Goal: Task Accomplishment & Management: Manage account settings

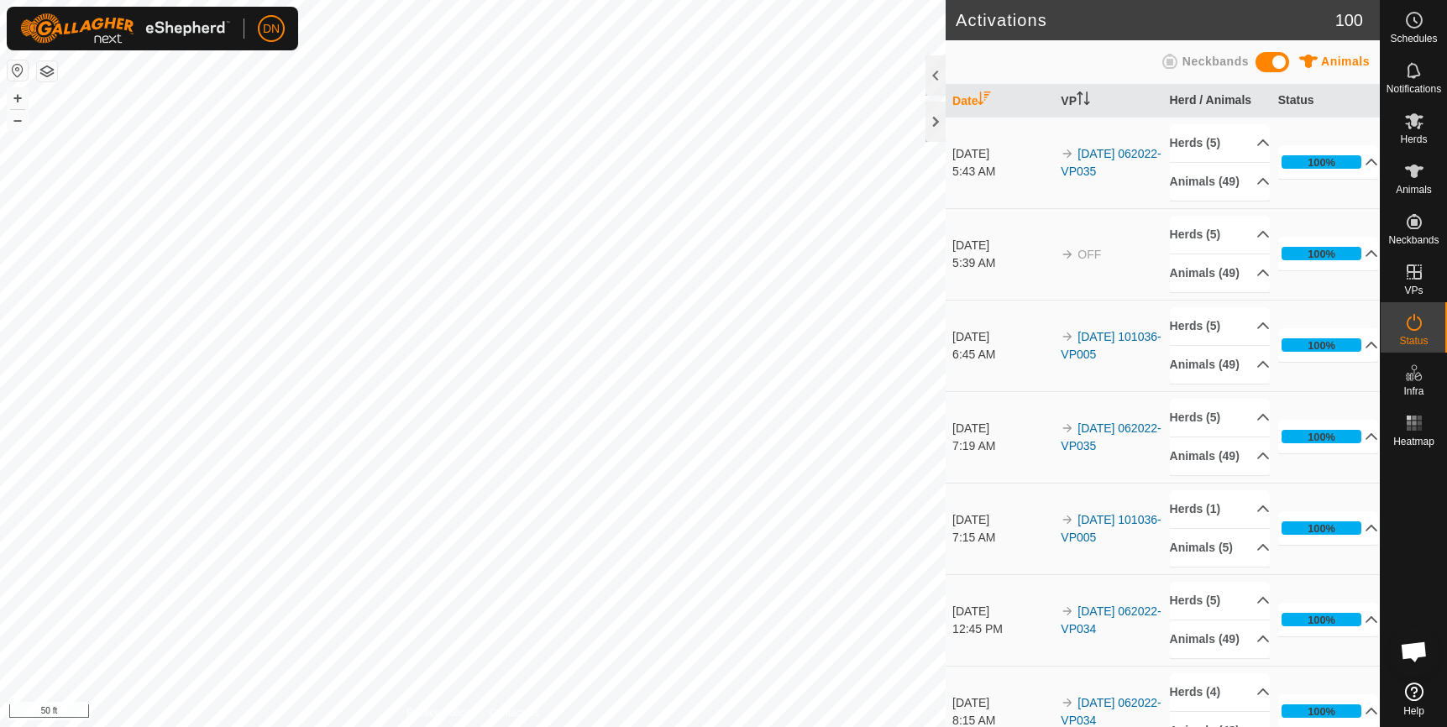
click at [1107, 364] on div "Activations 100 Animals Neckbands Date VP Herd / Animals Status Sep 27, 2025 5:…" at bounding box center [690, 363] width 1380 height 727
click at [1094, 168] on link "[DATE] 062022-VP035" at bounding box center [1111, 162] width 100 height 31
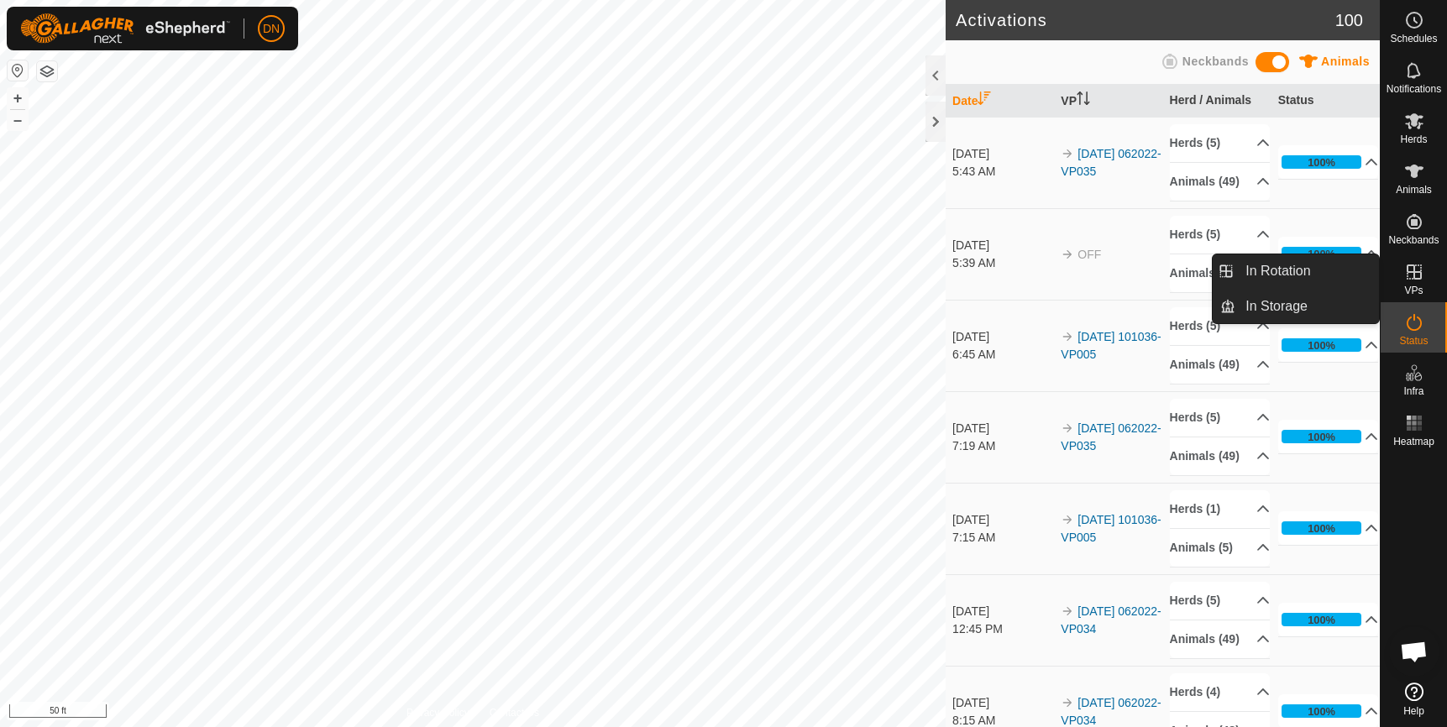
click at [1417, 273] on icon at bounding box center [1414, 272] width 15 height 15
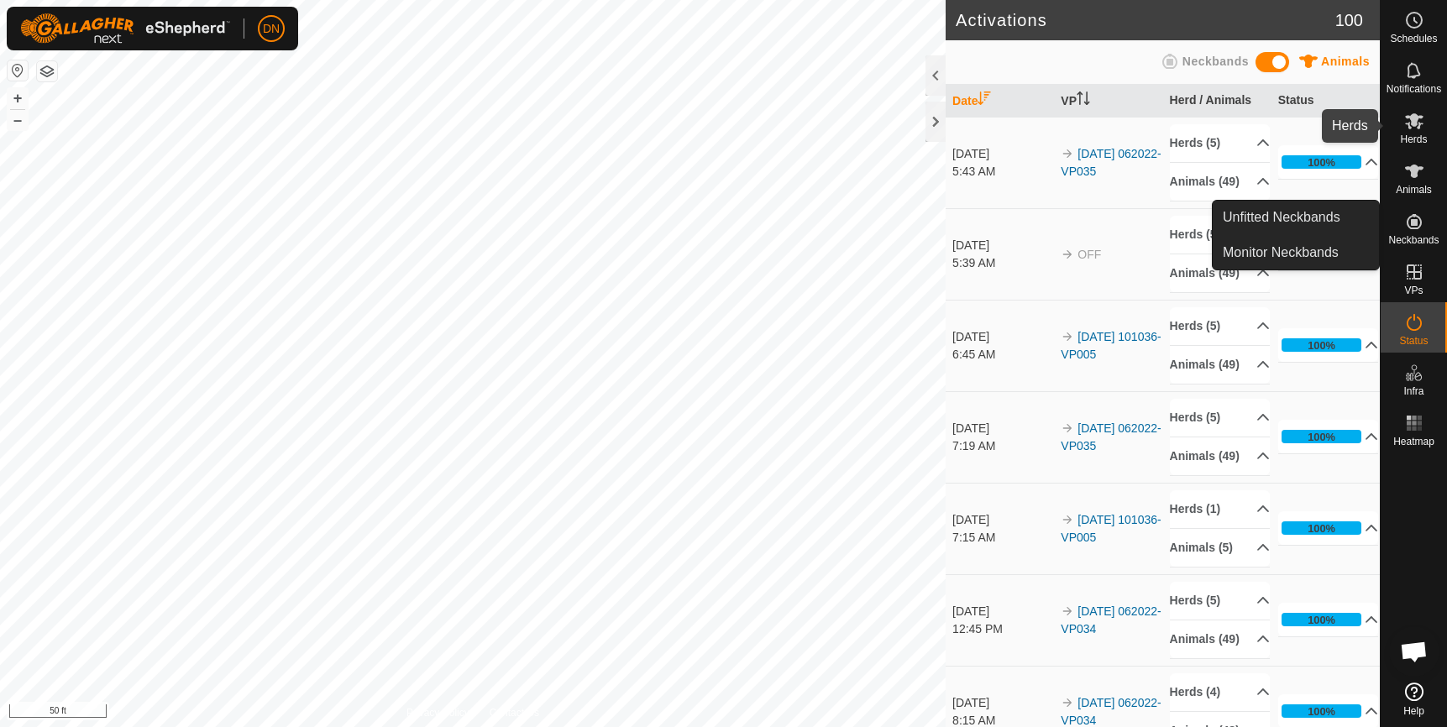
click at [1412, 128] on icon at bounding box center [1414, 121] width 20 height 20
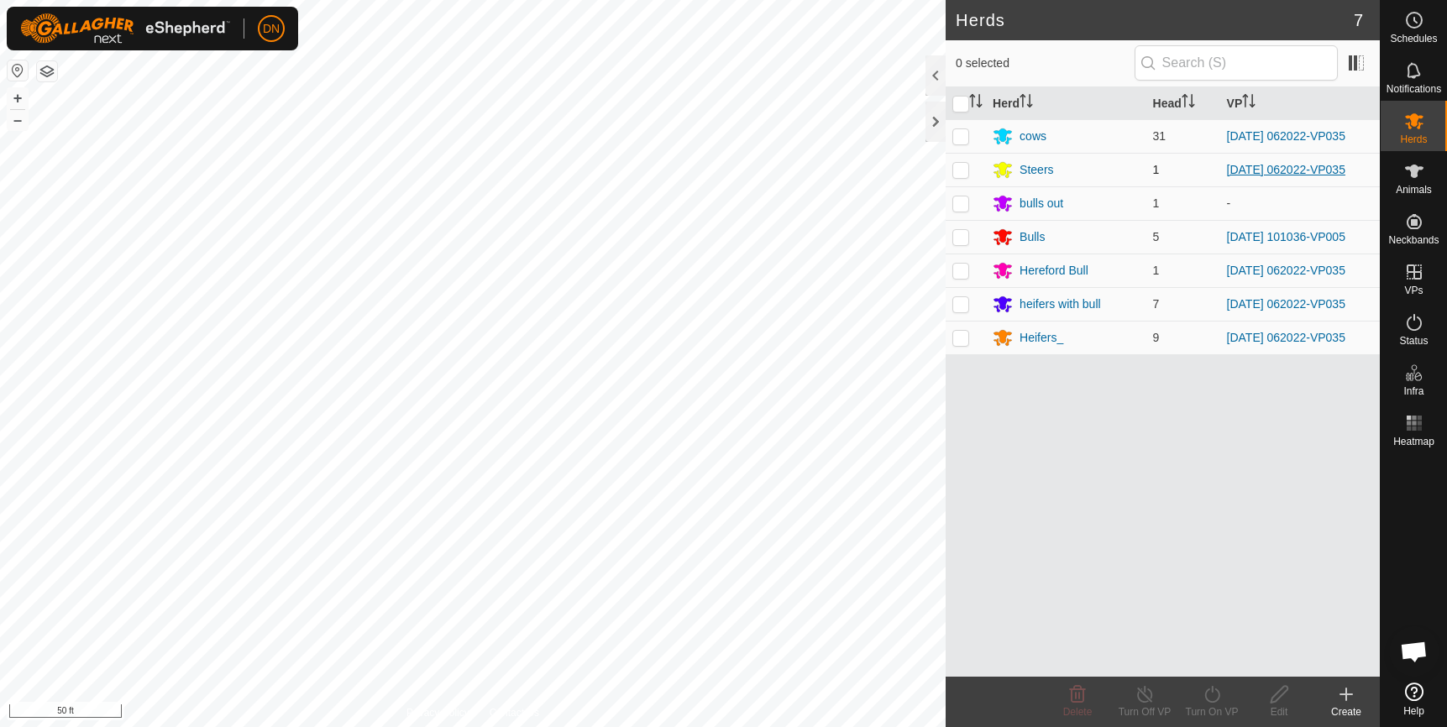
click at [1298, 171] on link "[DATE] 062022-VP035" at bounding box center [1286, 169] width 118 height 13
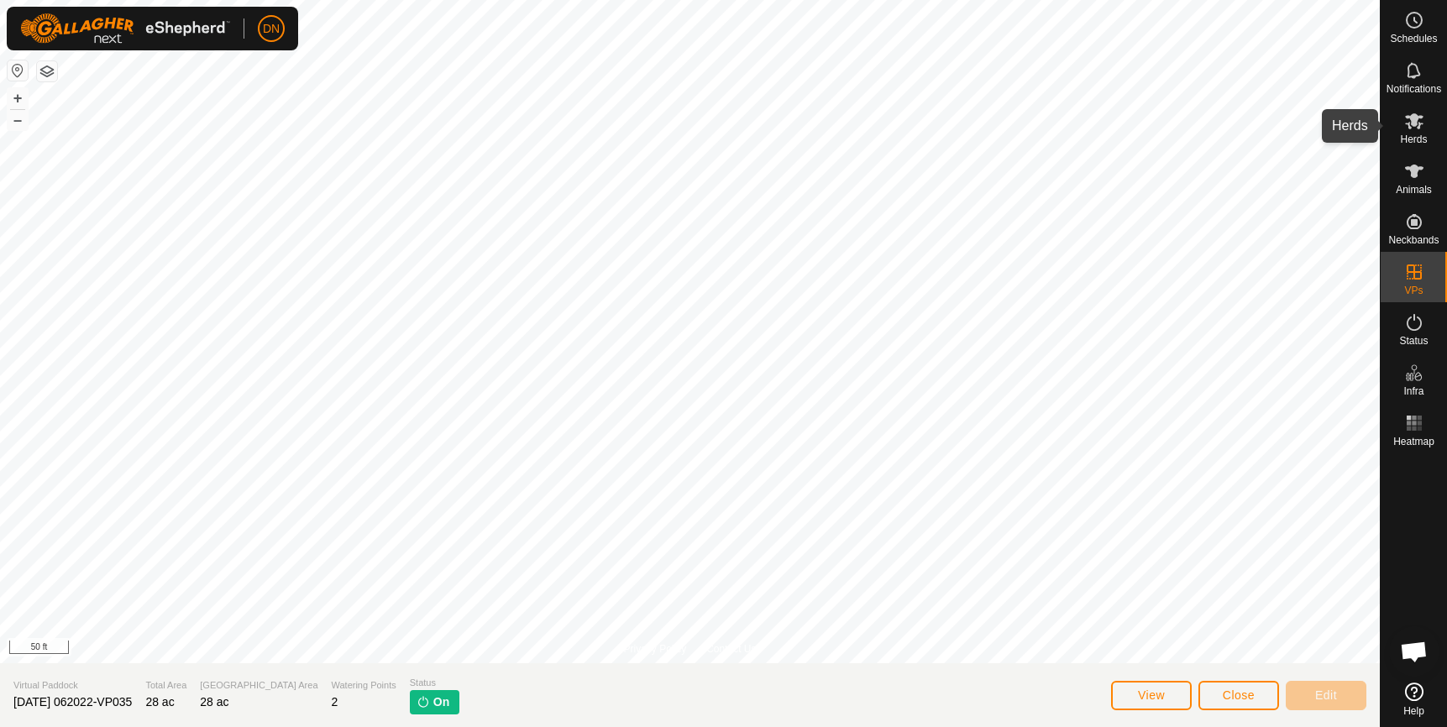
click at [1414, 117] on icon at bounding box center [1414, 121] width 18 height 16
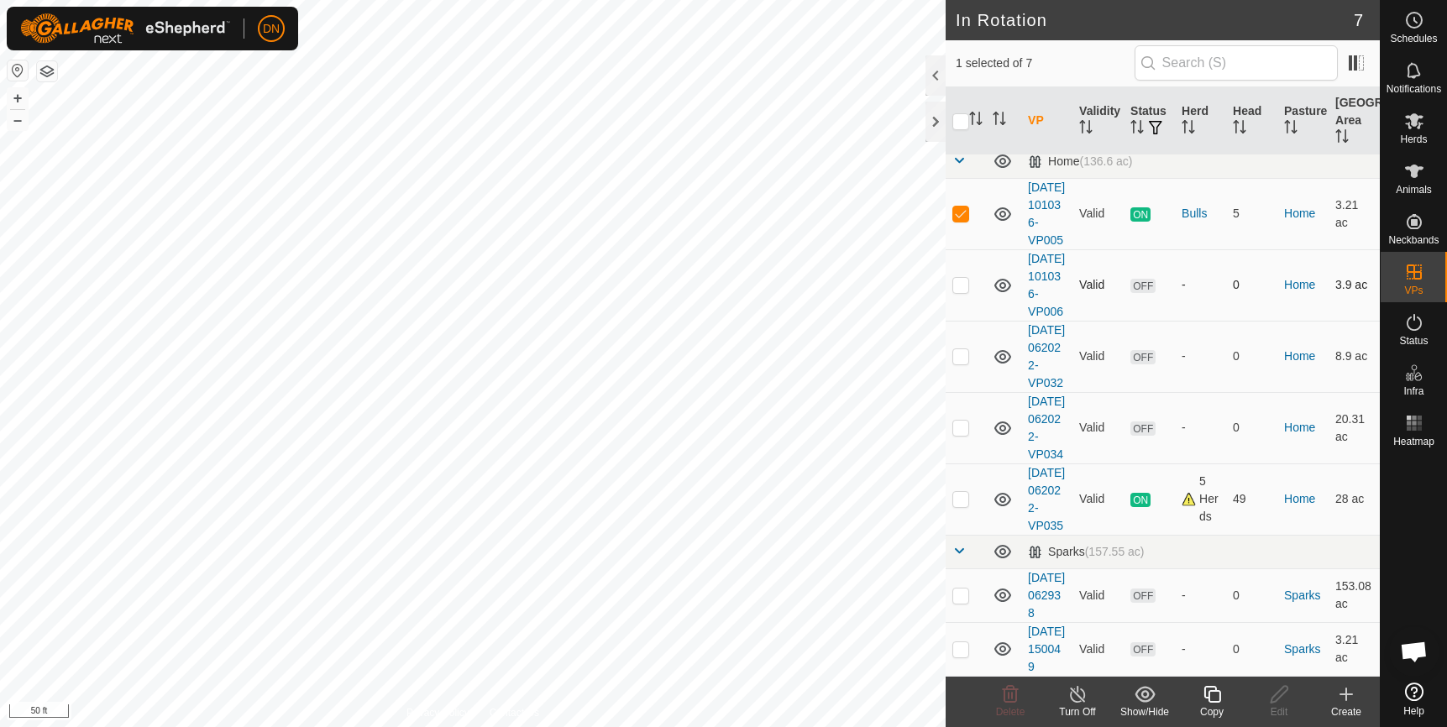
scroll to position [134, 0]
click at [956, 421] on p-checkbox at bounding box center [960, 427] width 17 height 13
checkbox input "true"
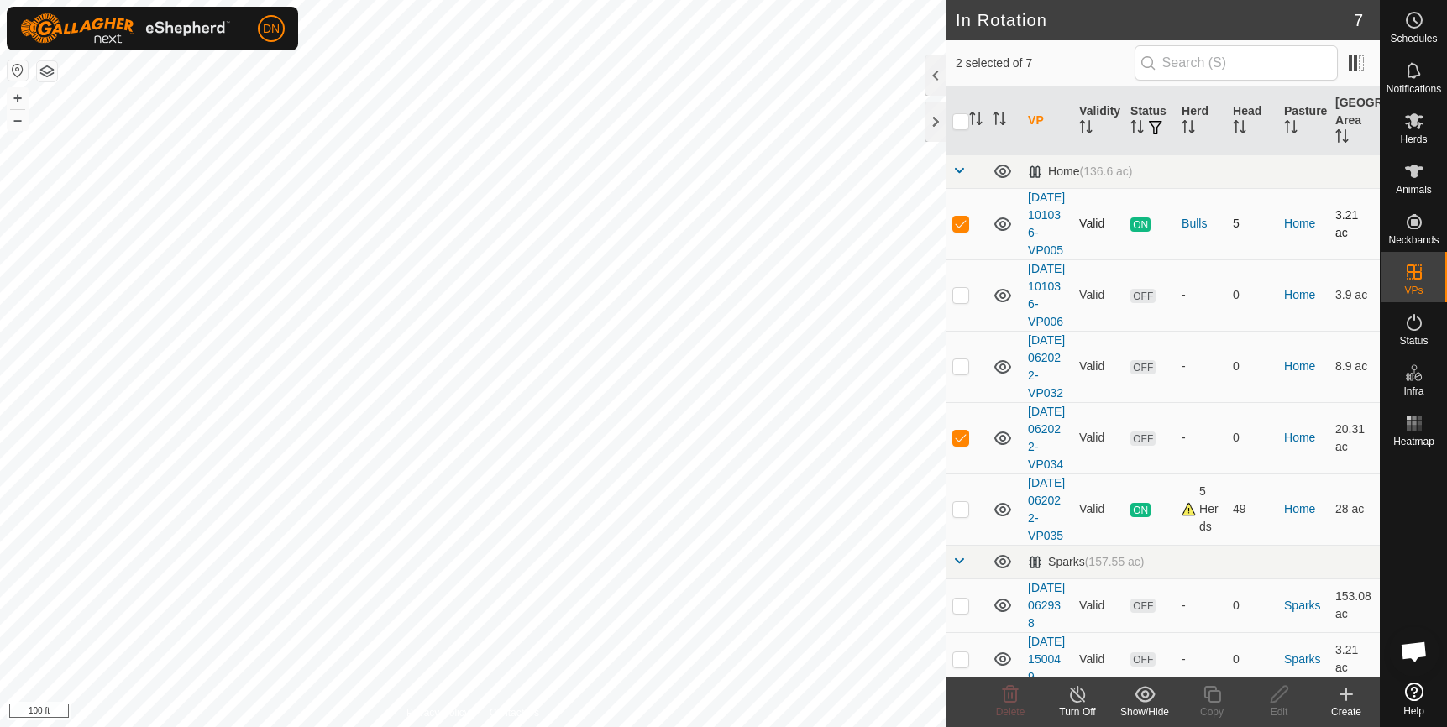
click at [950, 228] on td at bounding box center [966, 223] width 40 height 71
checkbox input "false"
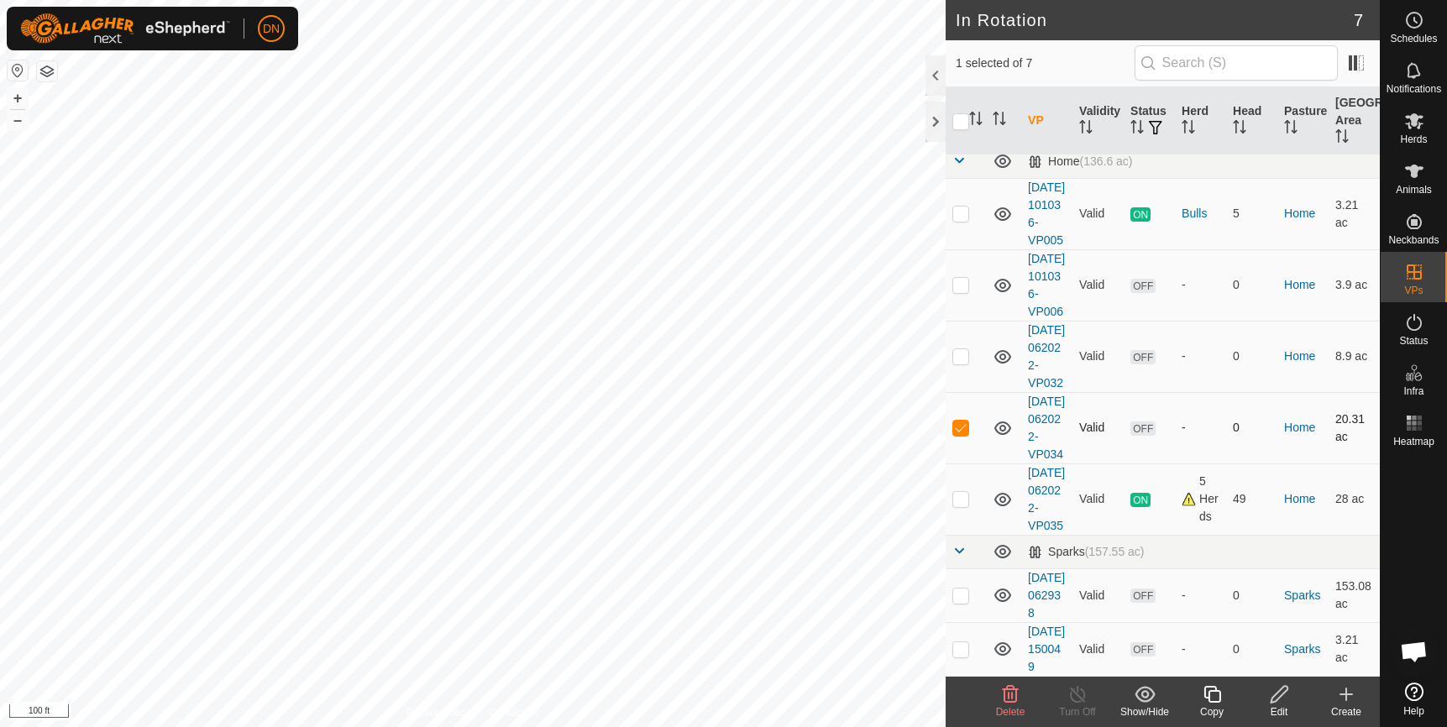
scroll to position [134, 0]
click at [1012, 694] on icon at bounding box center [1011, 694] width 16 height 17
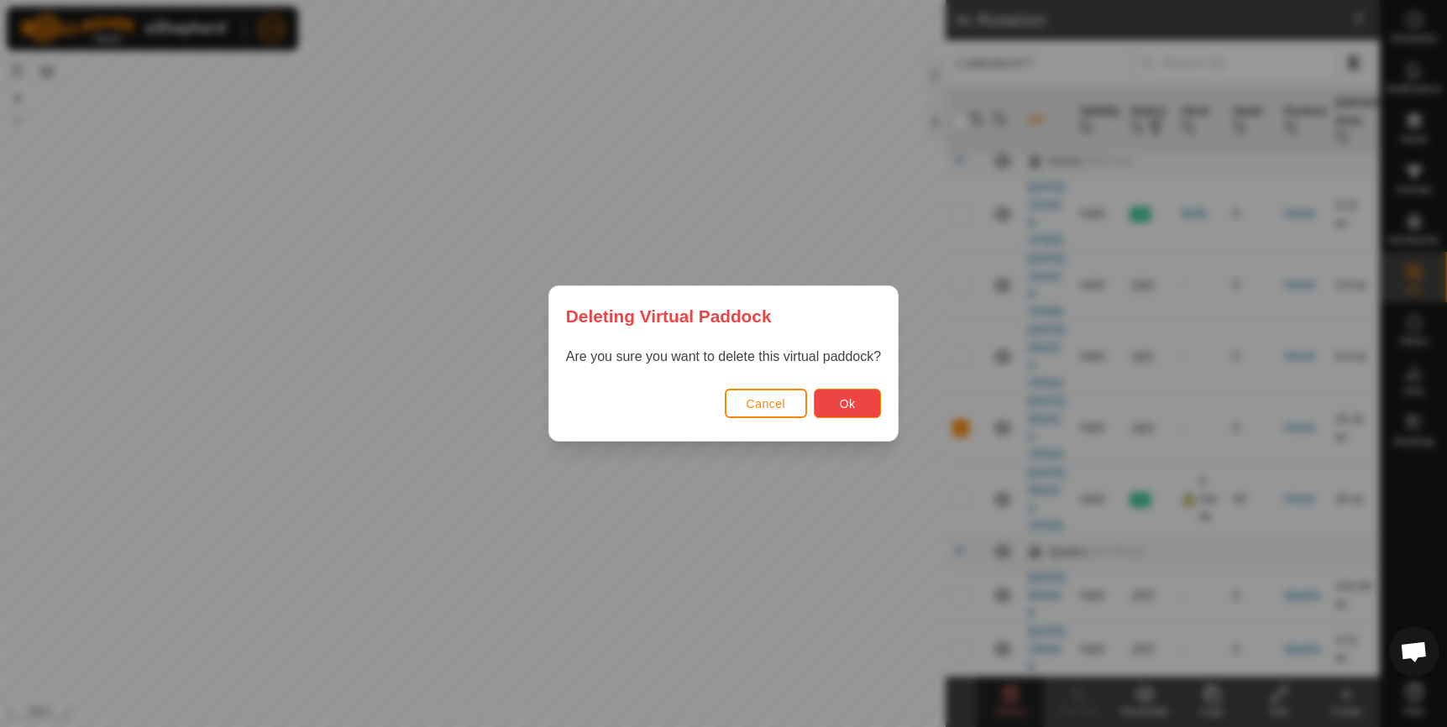
click at [859, 407] on button "Ok" at bounding box center [847, 403] width 67 height 29
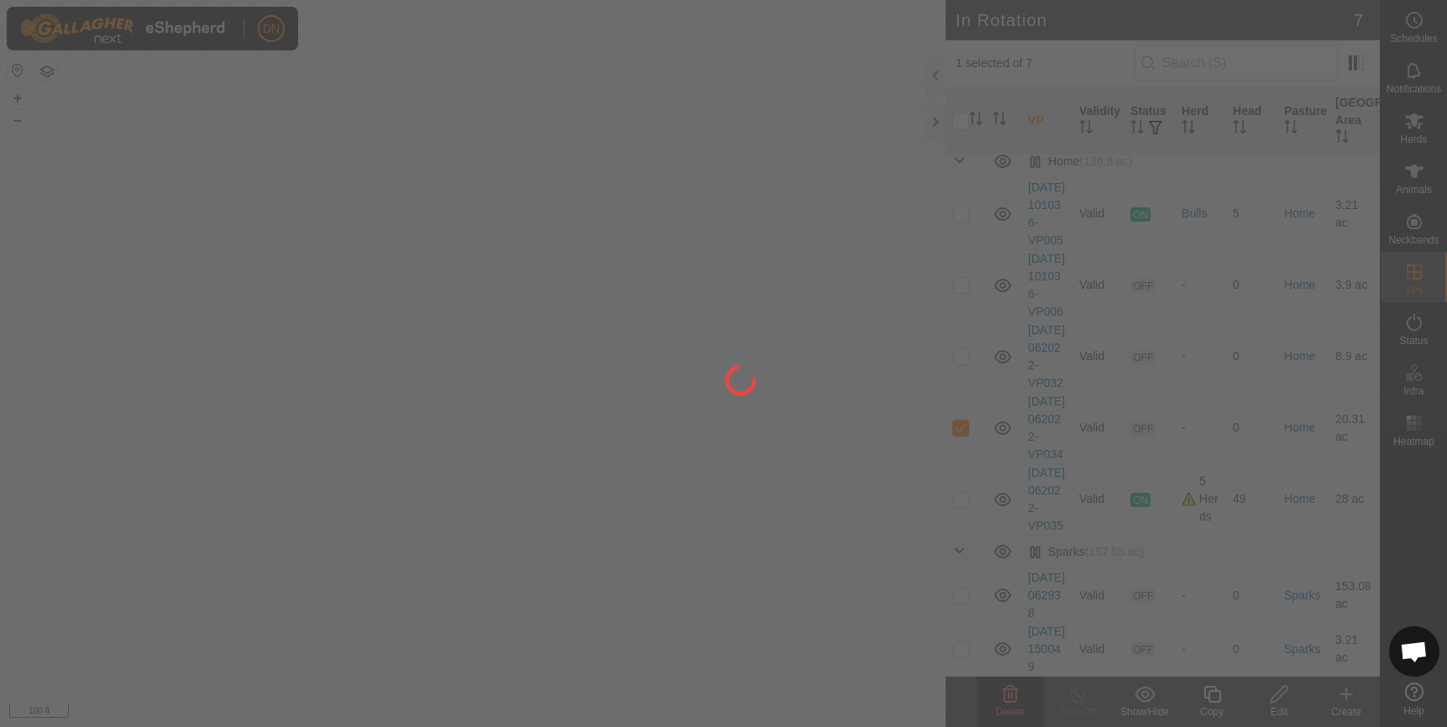
checkbox input "false"
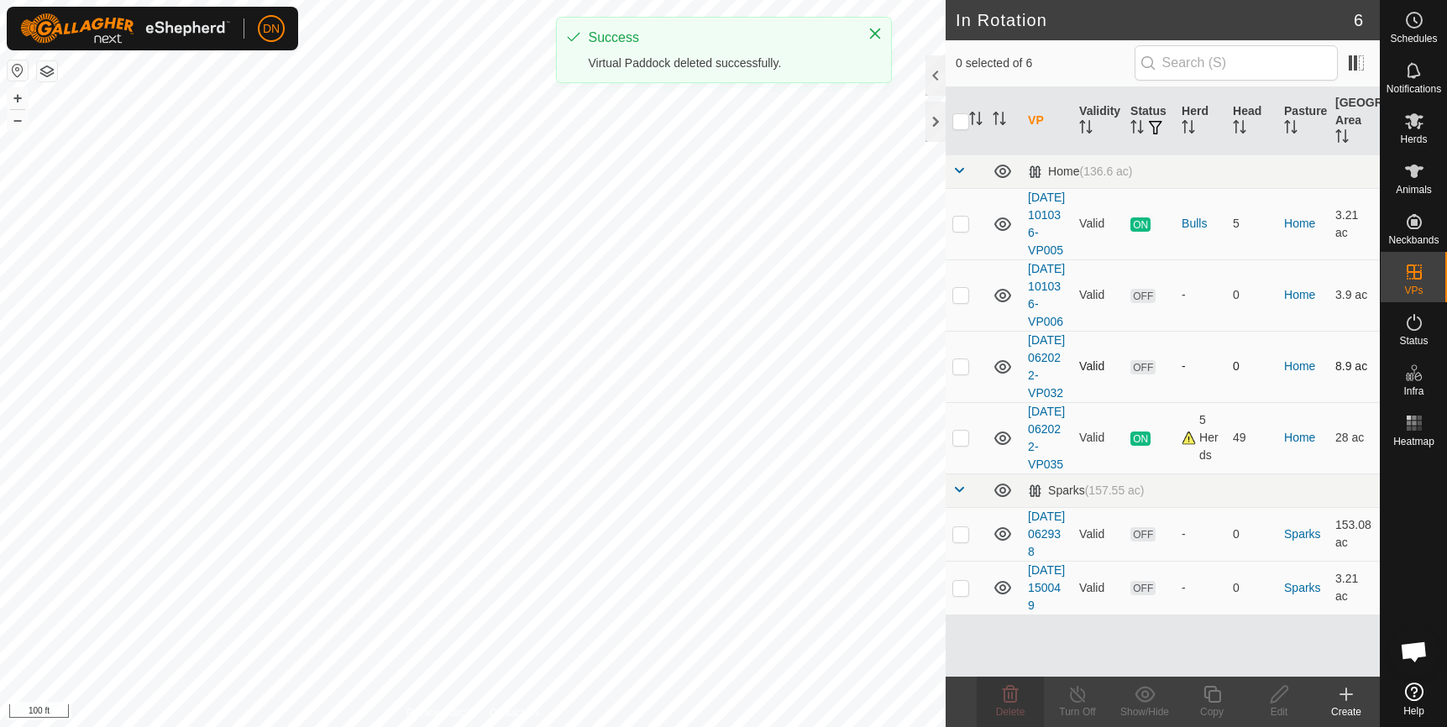
scroll to position [45, 0]
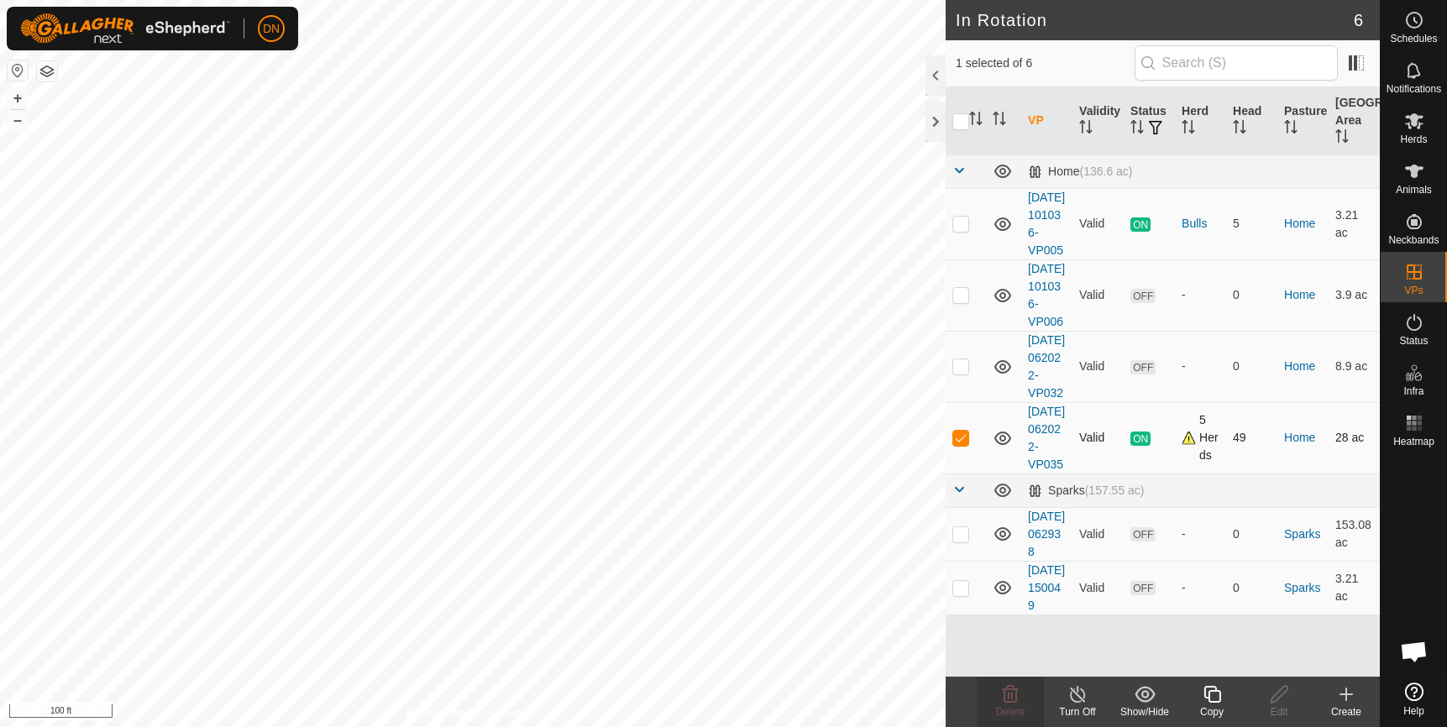
click at [956, 446] on td at bounding box center [966, 437] width 40 height 71
checkbox input "false"
click at [965, 545] on div "In Rotation 6 1 selected of 6 VP Validity Status Herd Head Pasture Grazing Area…" at bounding box center [690, 363] width 1380 height 727
checkbox input "false"
checkbox input "true"
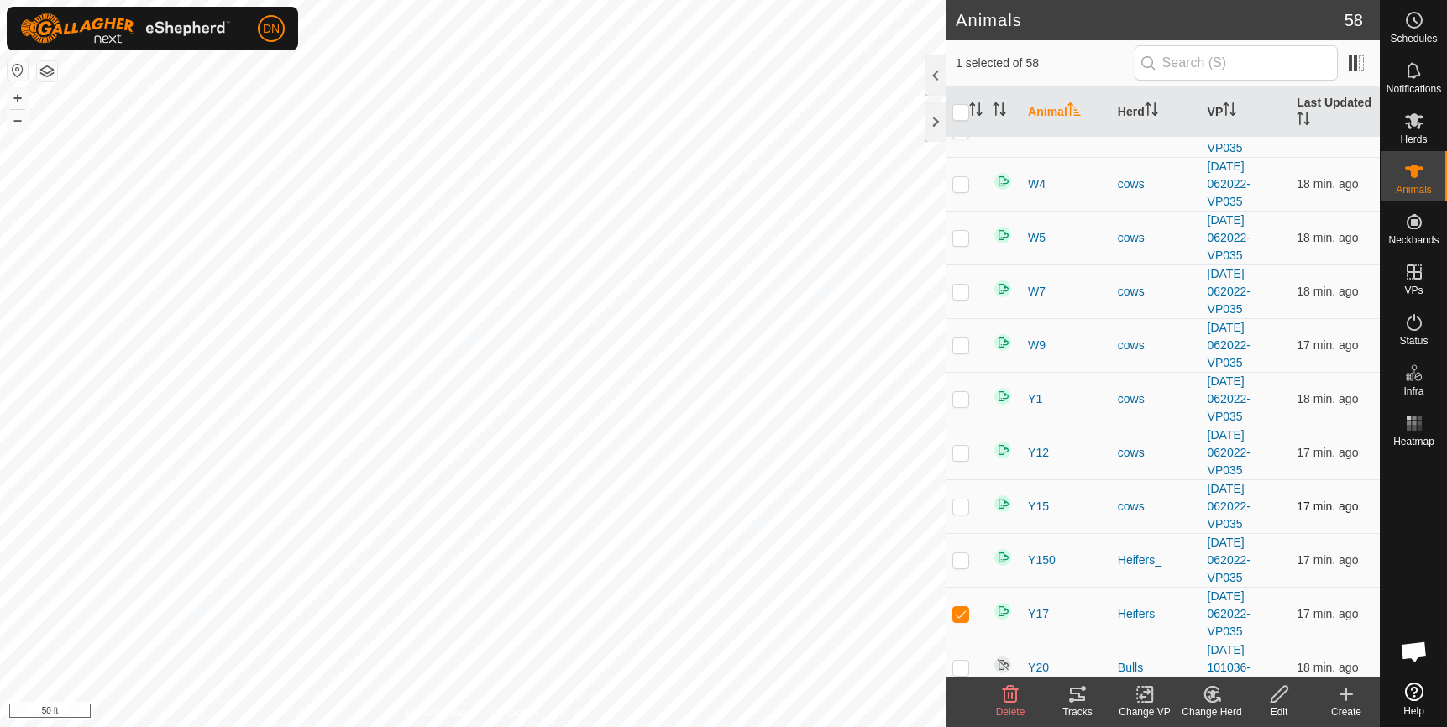
scroll to position [2099, 0]
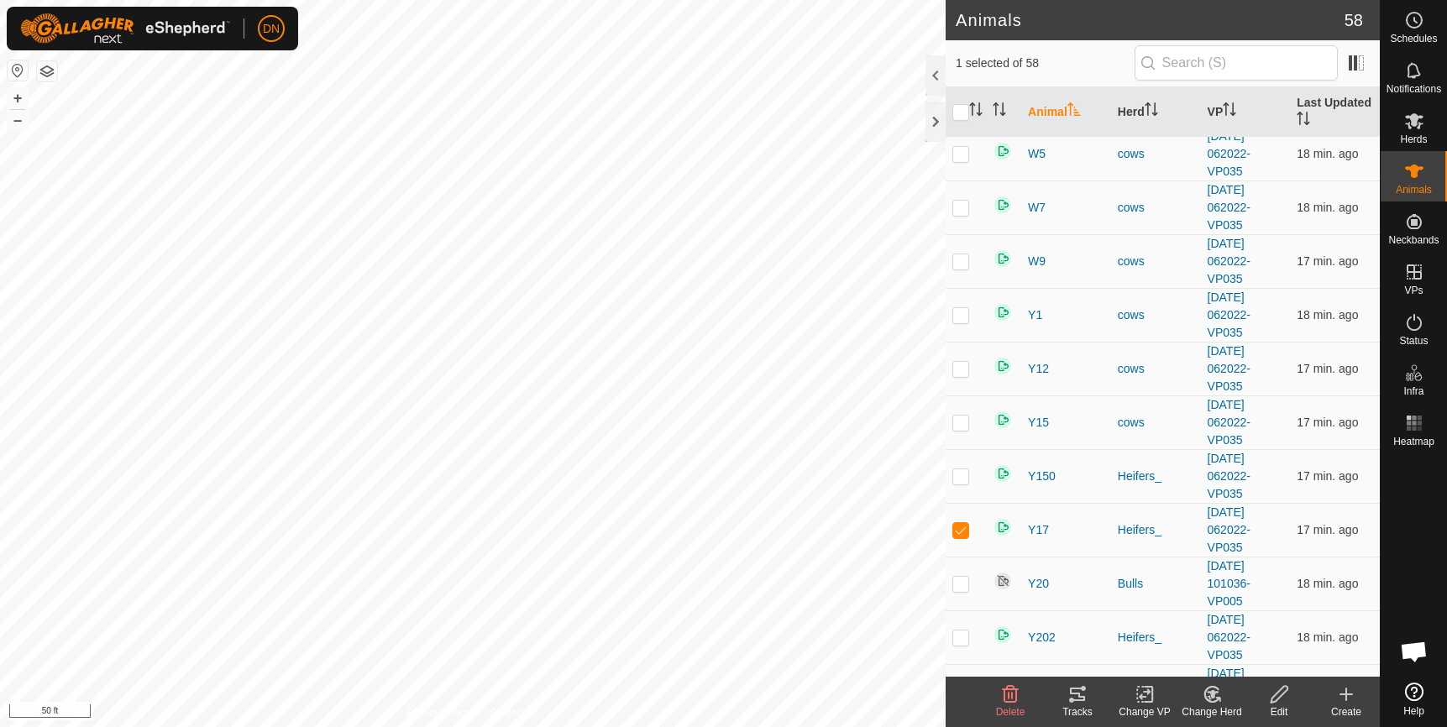
click at [1006, 690] on icon at bounding box center [1011, 694] width 16 height 17
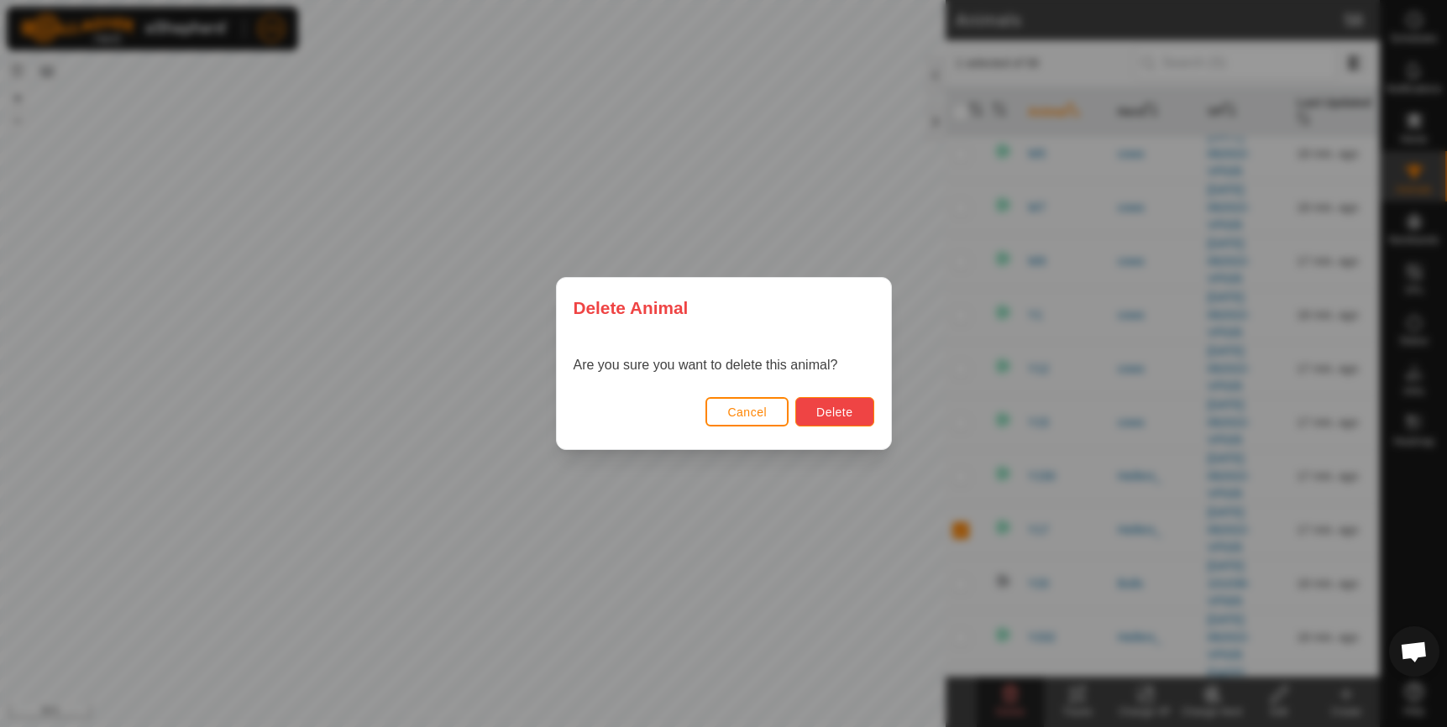
click at [851, 408] on span "Delete" at bounding box center [834, 412] width 36 height 13
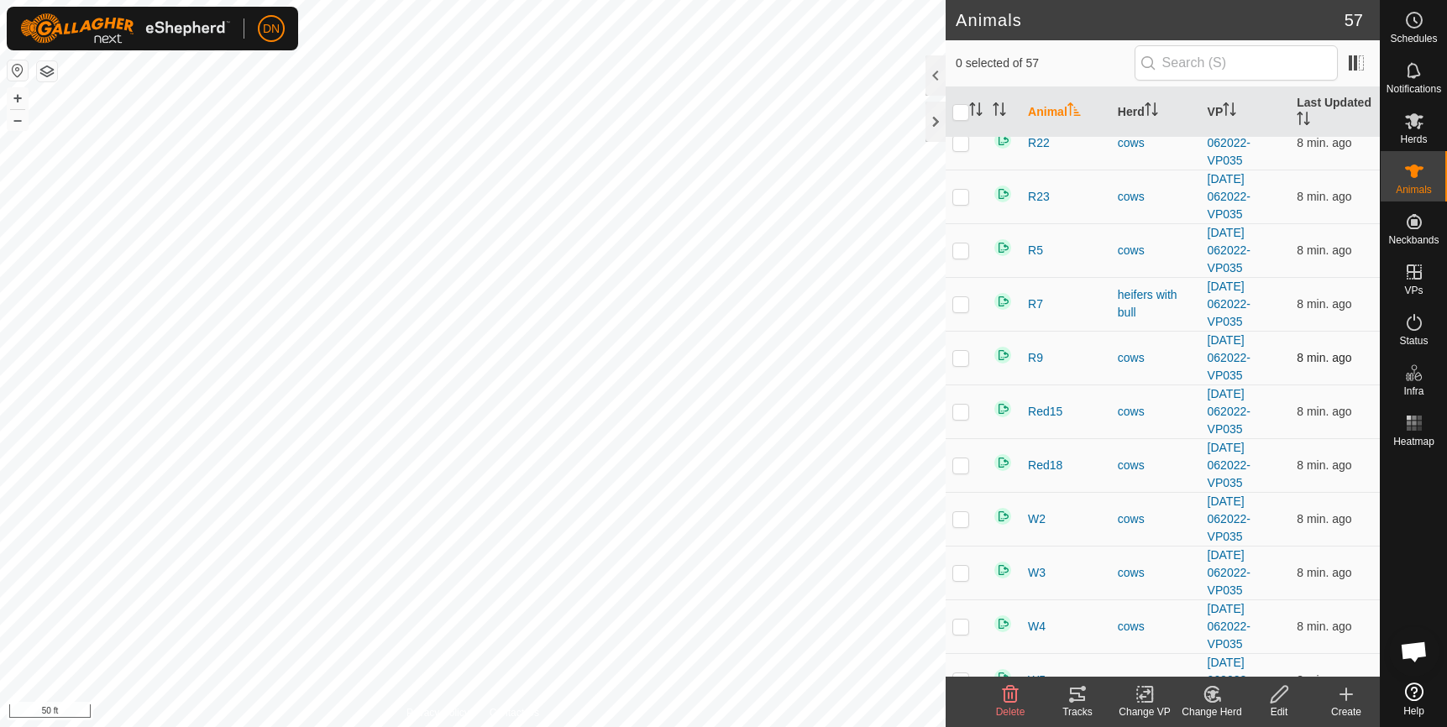
scroll to position [1511, 0]
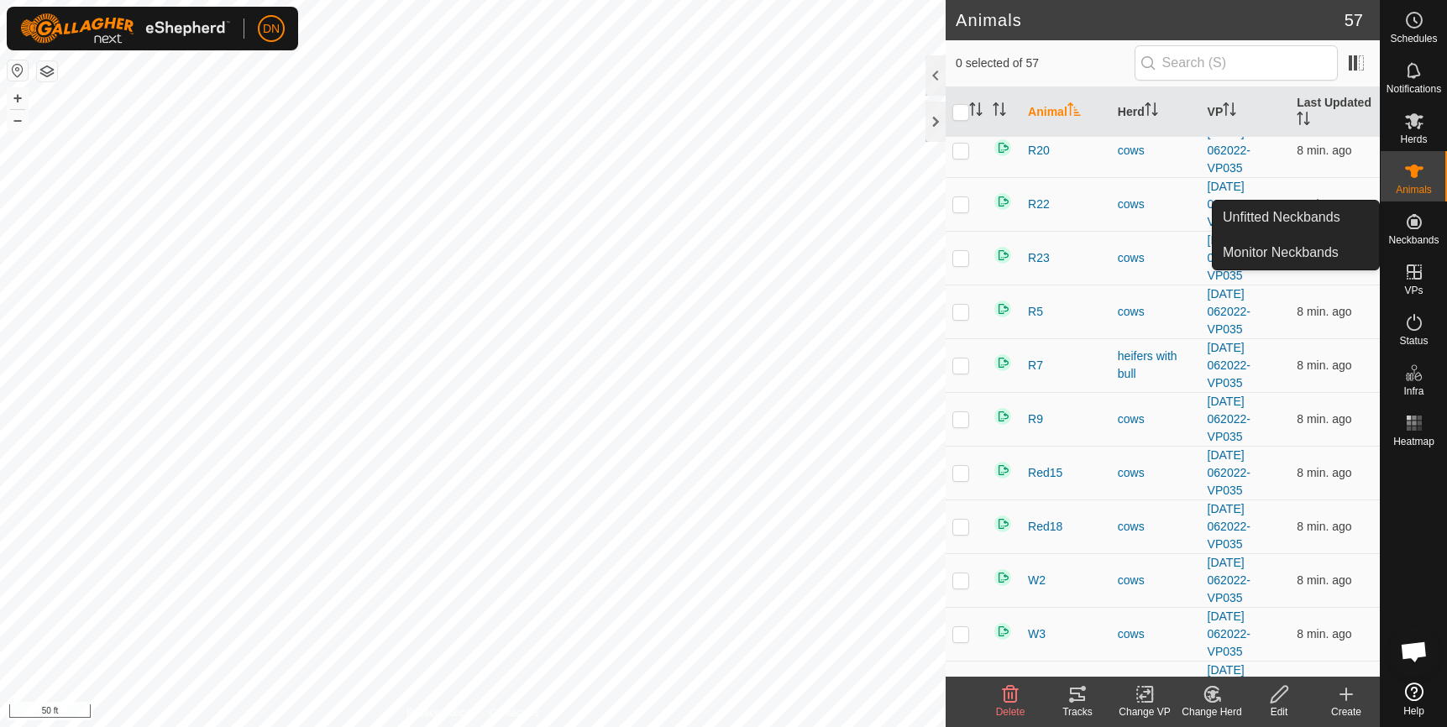
click at [1417, 217] on icon at bounding box center [1414, 222] width 20 height 20
click at [1284, 214] on link "Unfitted Neckbands" at bounding box center [1296, 218] width 166 height 34
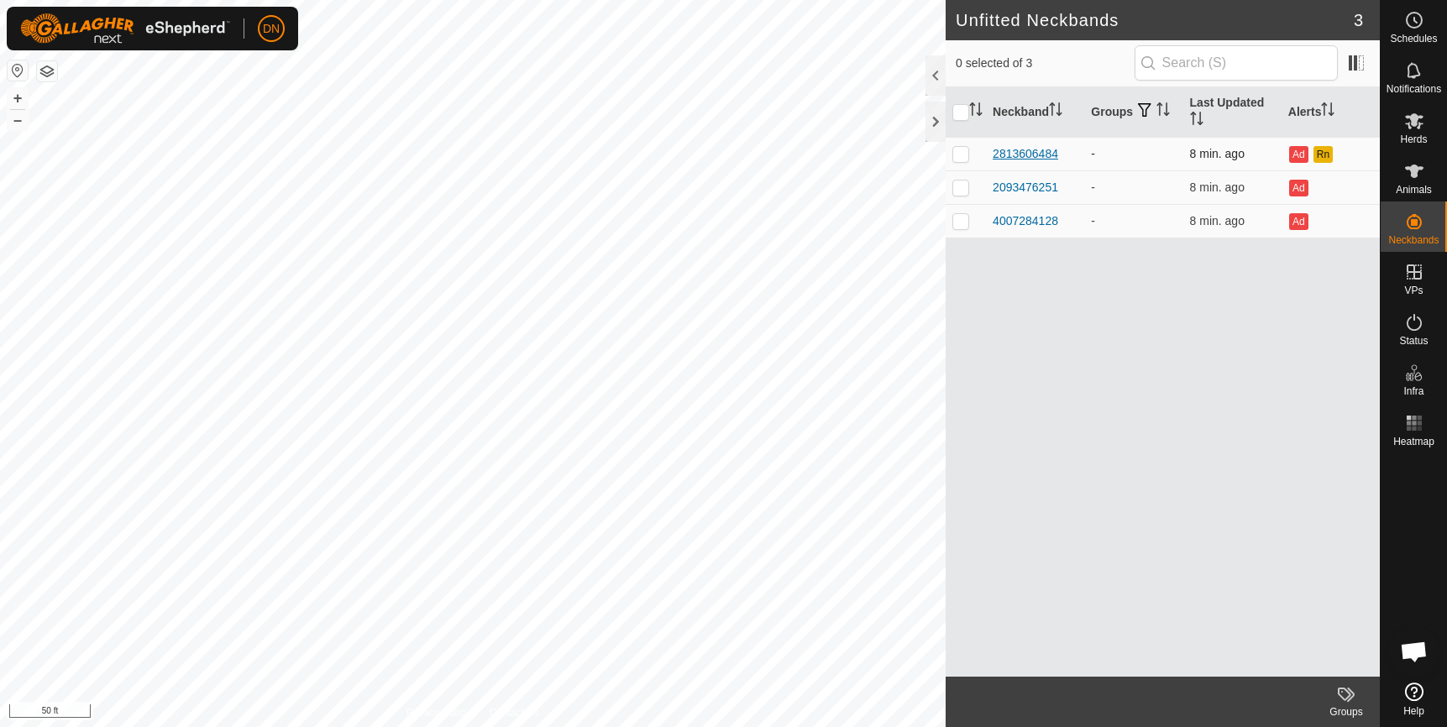
click at [1024, 153] on div "2813606484" at bounding box center [1025, 154] width 65 height 18
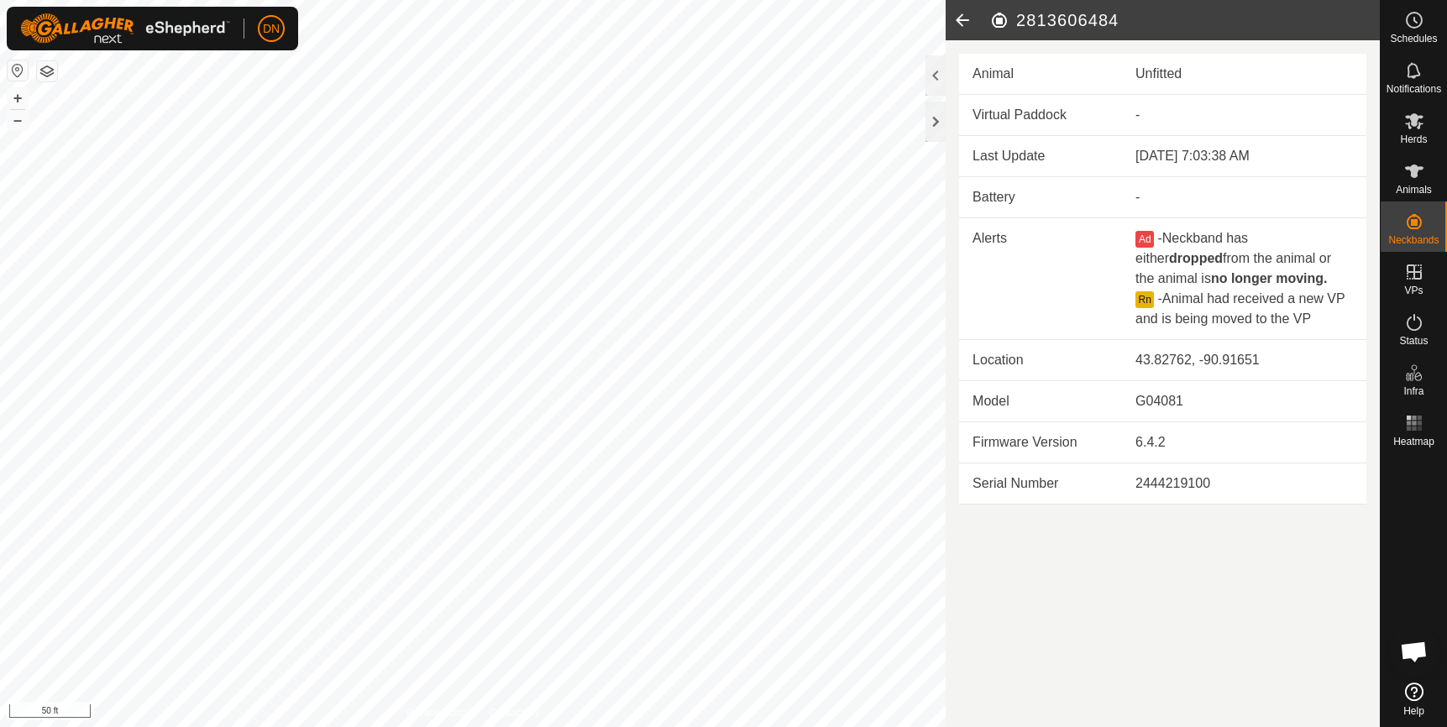
click at [1024, 153] on td "Last Update" at bounding box center [1040, 156] width 163 height 41
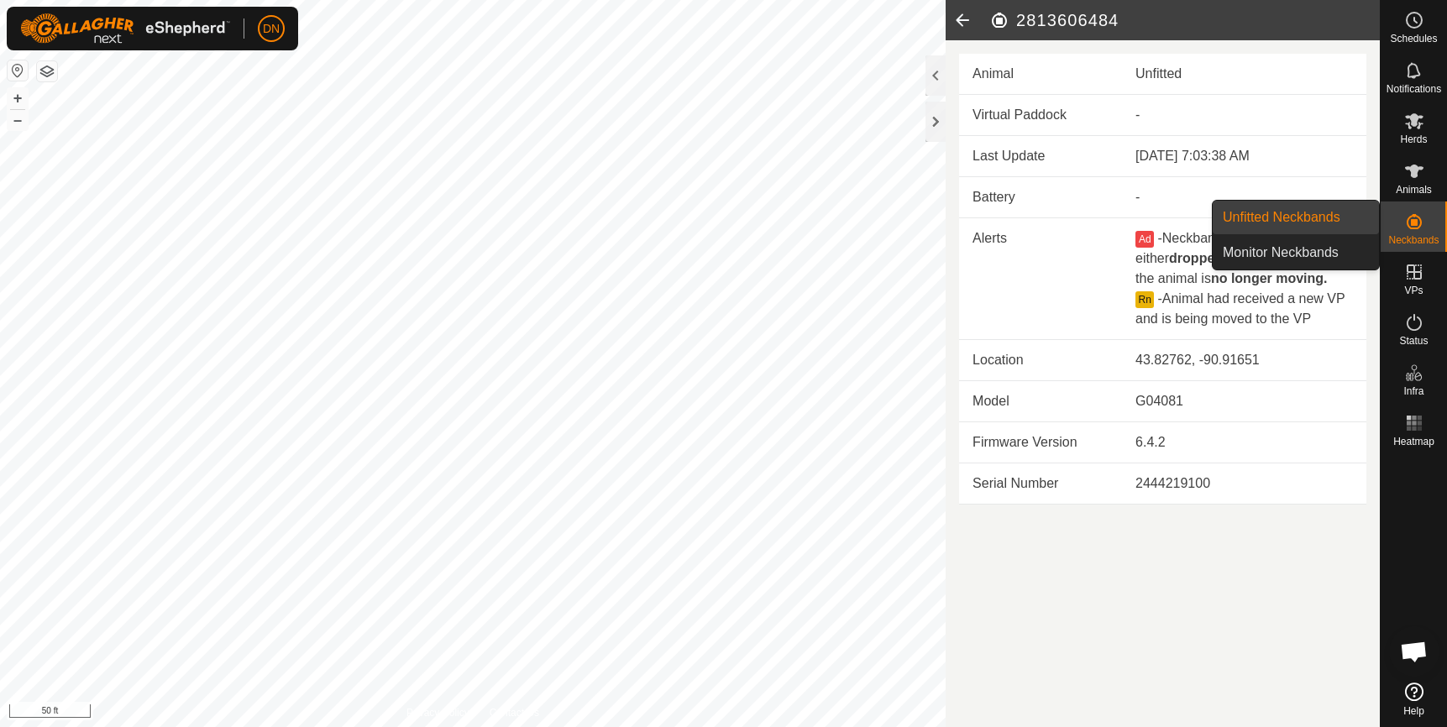
click at [1414, 218] on icon at bounding box center [1414, 222] width 20 height 20
click at [1315, 215] on link "Unfitted Neckbands" at bounding box center [1296, 218] width 166 height 34
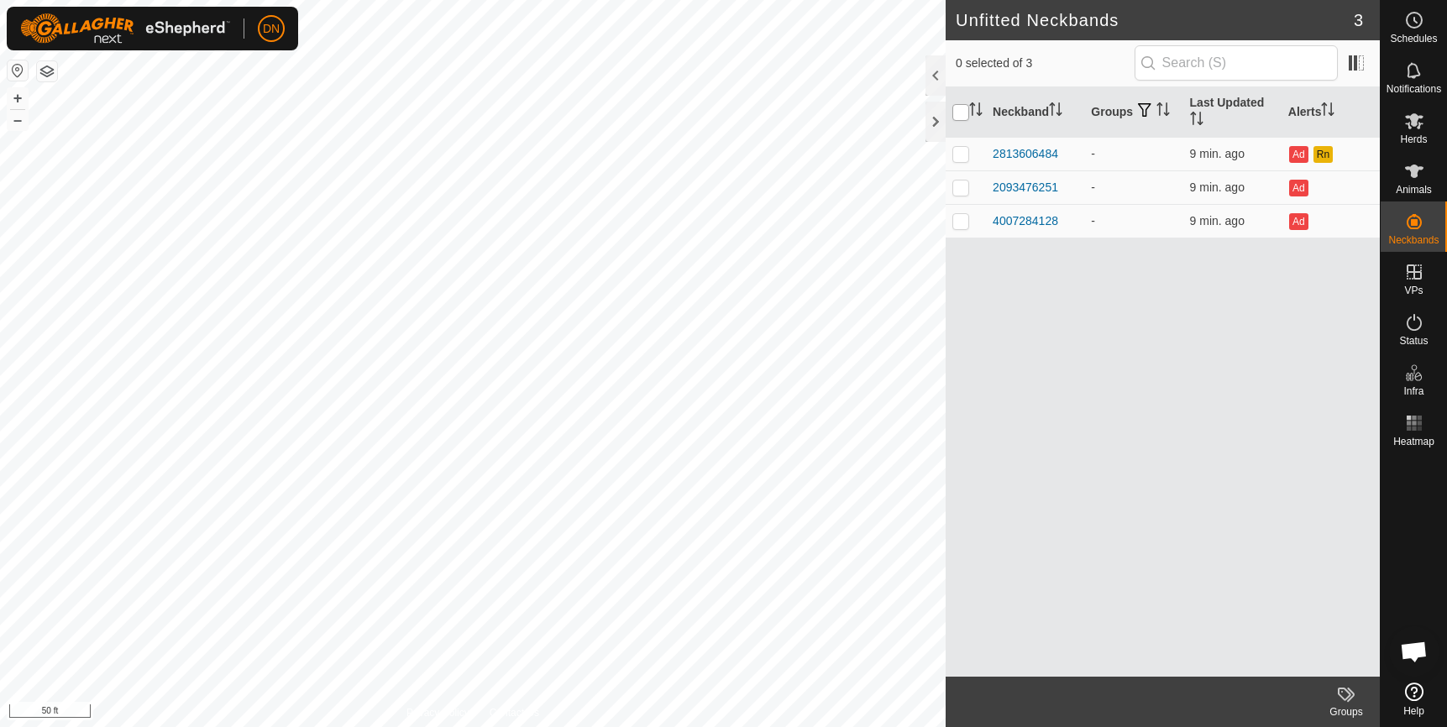
click at [958, 109] on input "checkbox" at bounding box center [960, 112] width 17 height 17
checkbox input "true"
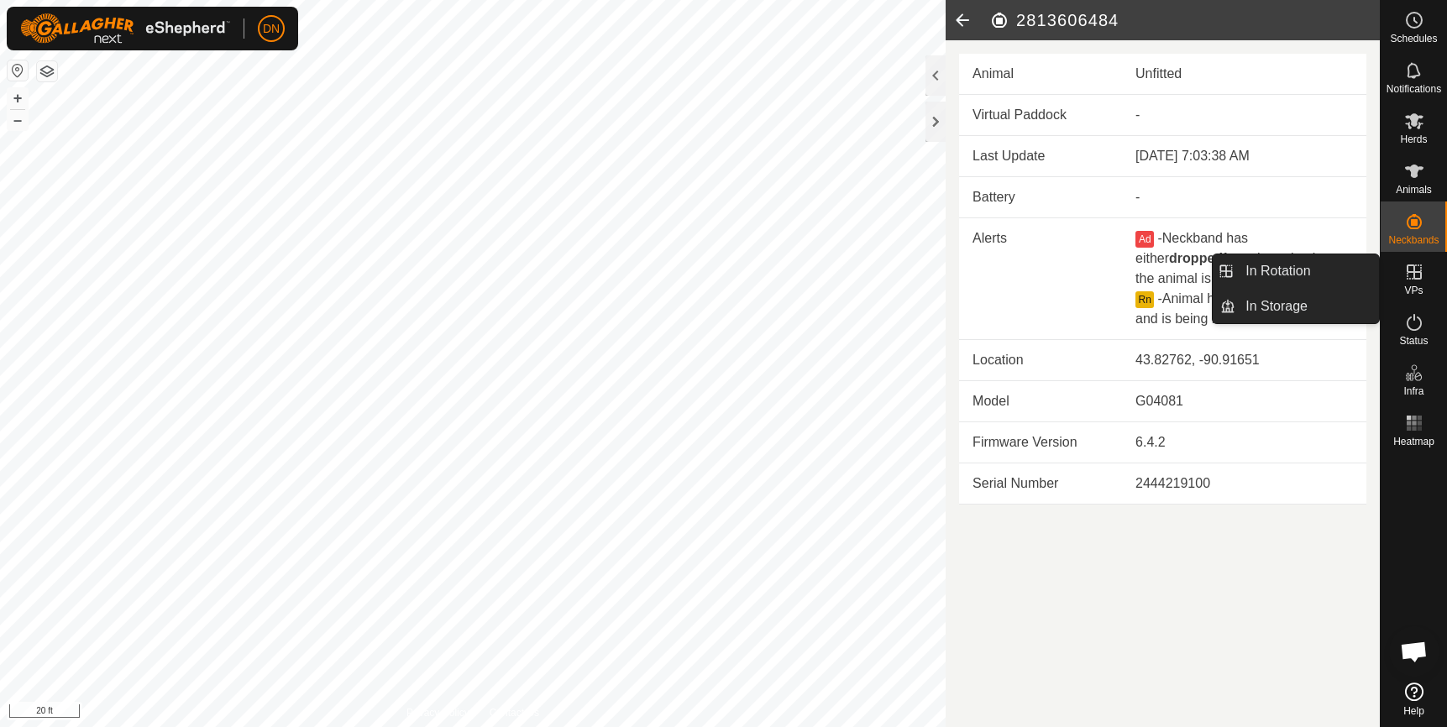
click at [1415, 271] on icon at bounding box center [1414, 272] width 15 height 15
click at [1290, 269] on link "In Rotation" at bounding box center [1307, 271] width 144 height 34
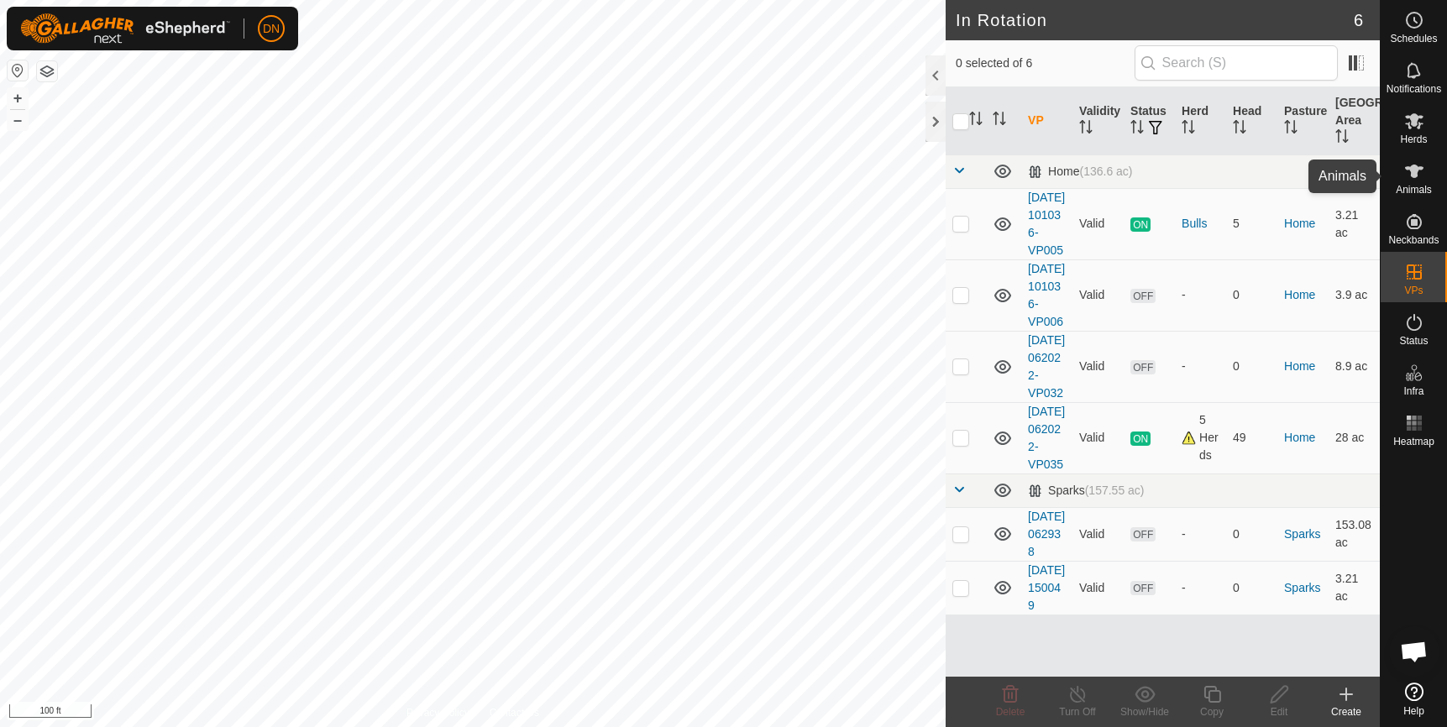
click at [1414, 170] on icon at bounding box center [1414, 171] width 18 height 13
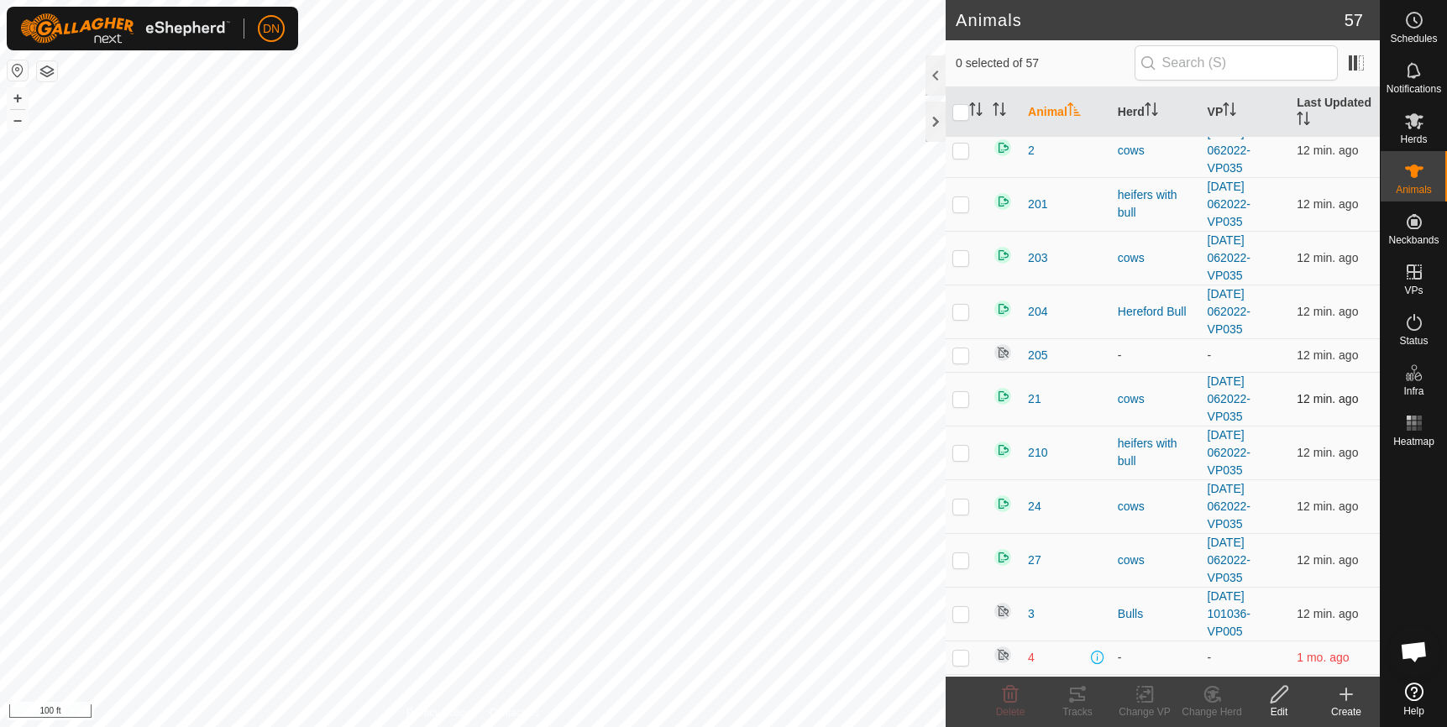
scroll to position [336, 0]
